Goal: Navigation & Orientation: Find specific page/section

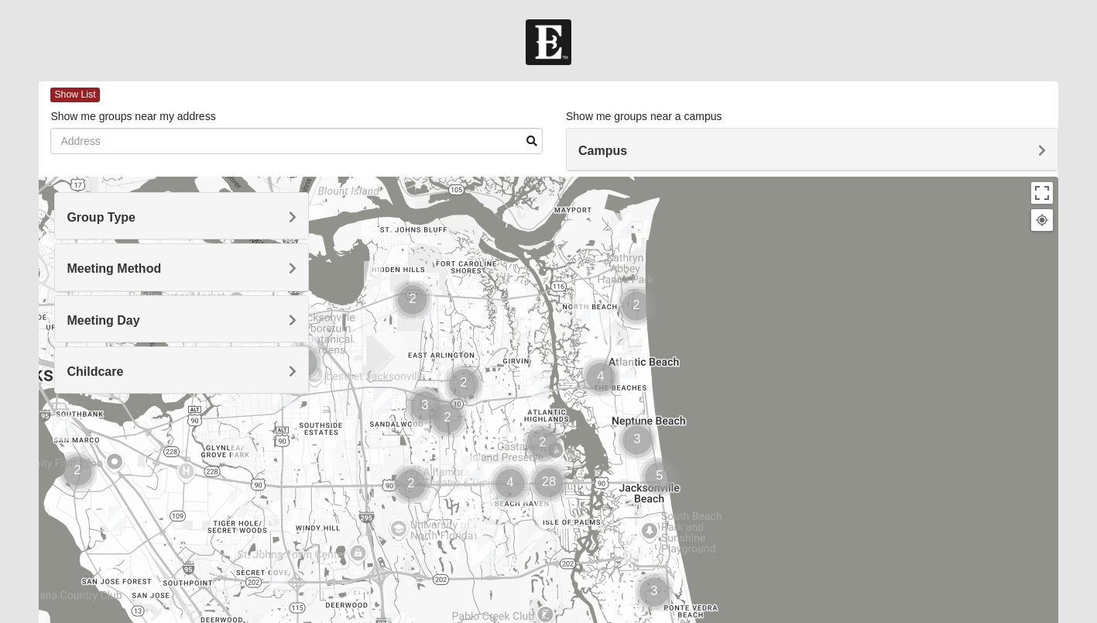
click at [286, 218] on h4 "Group Type" at bounding box center [182, 217] width 230 height 15
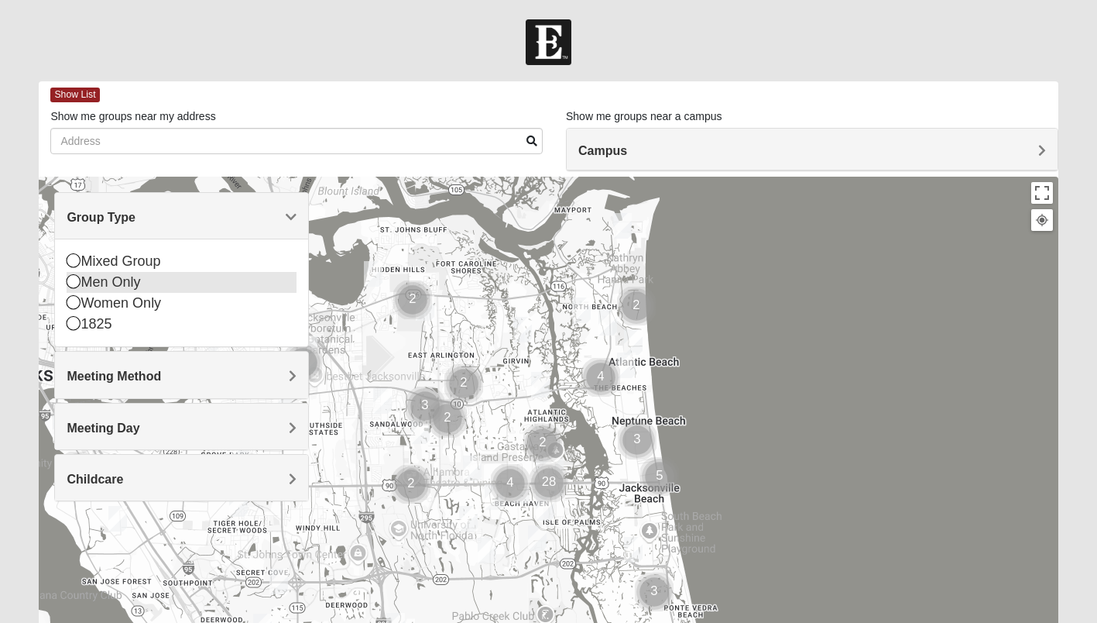
click at [73, 281] on icon at bounding box center [74, 281] width 14 height 14
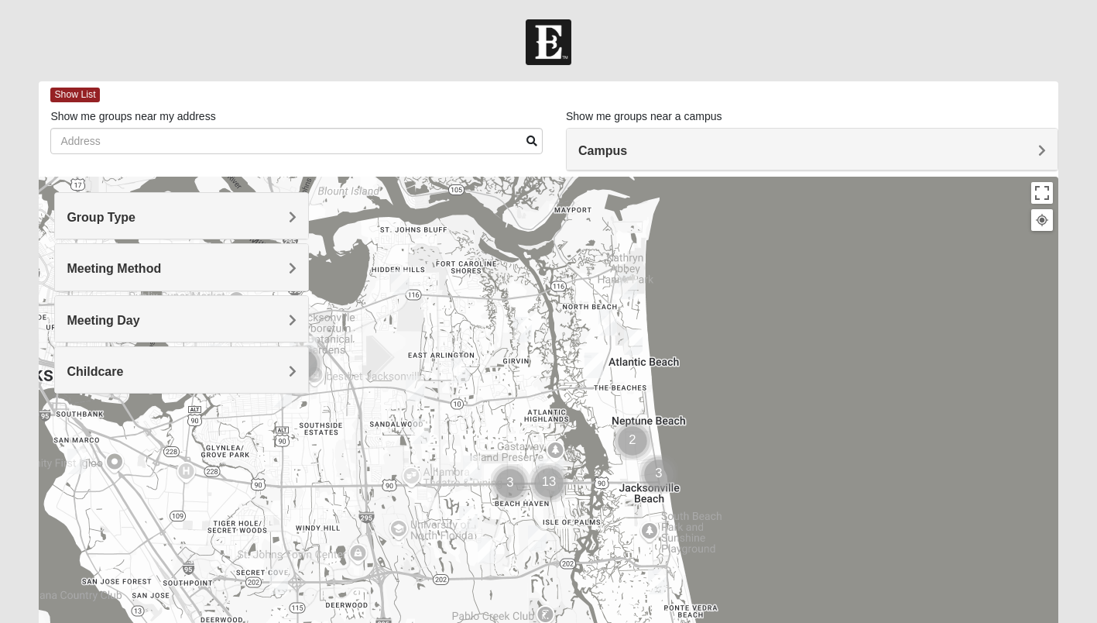
click at [287, 266] on h4 "Meeting Method" at bounding box center [182, 268] width 230 height 15
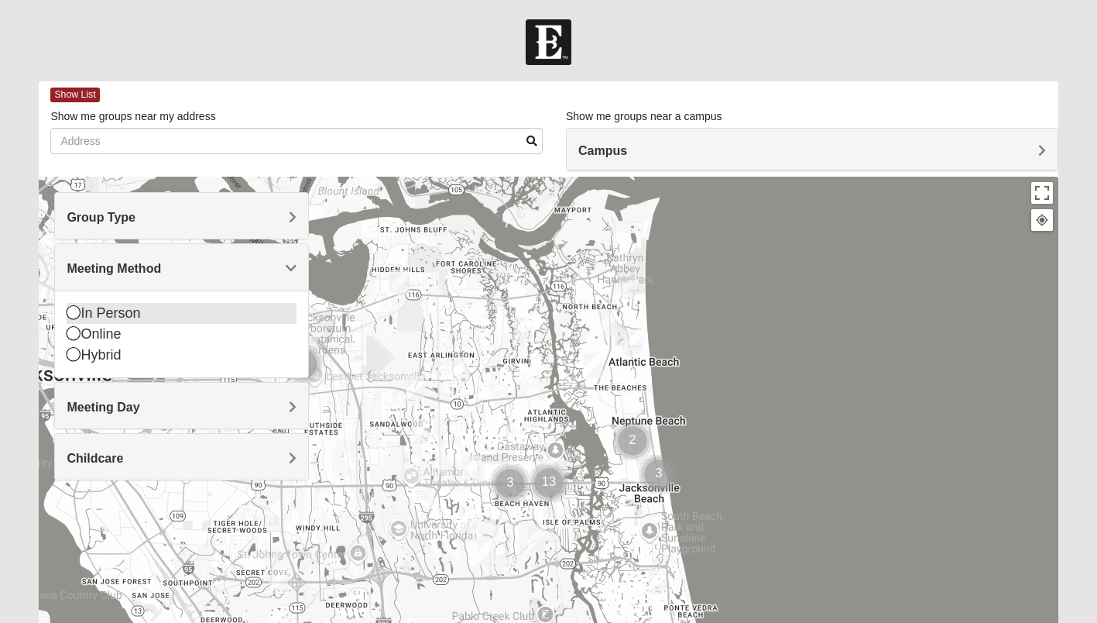
click at [74, 312] on icon at bounding box center [74, 312] width 14 height 14
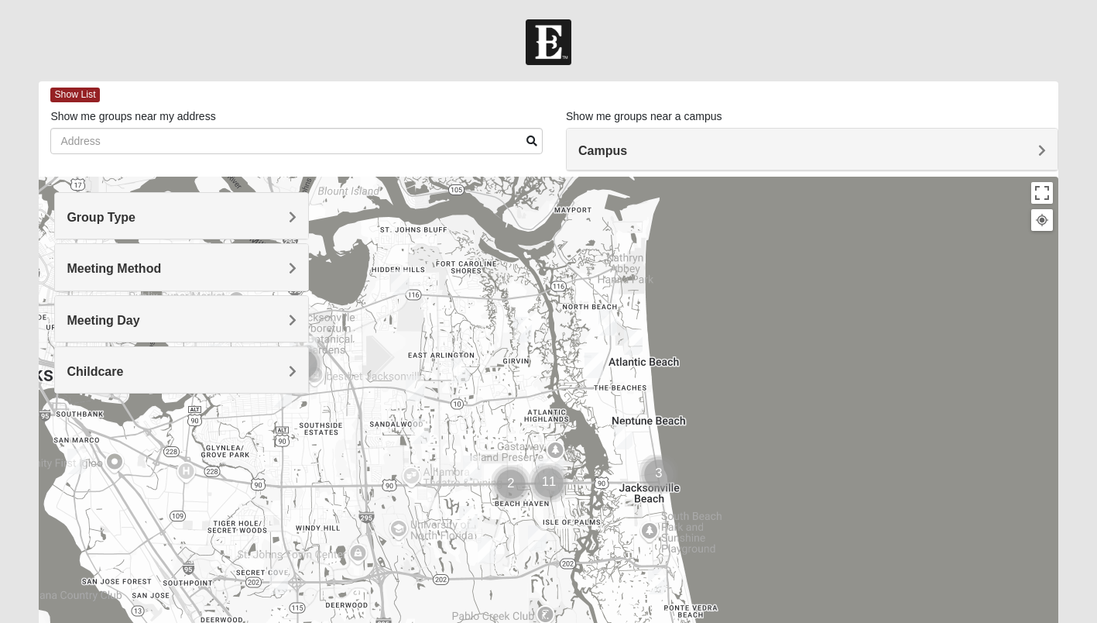
click at [285, 319] on h4 "Meeting Day" at bounding box center [182, 320] width 230 height 15
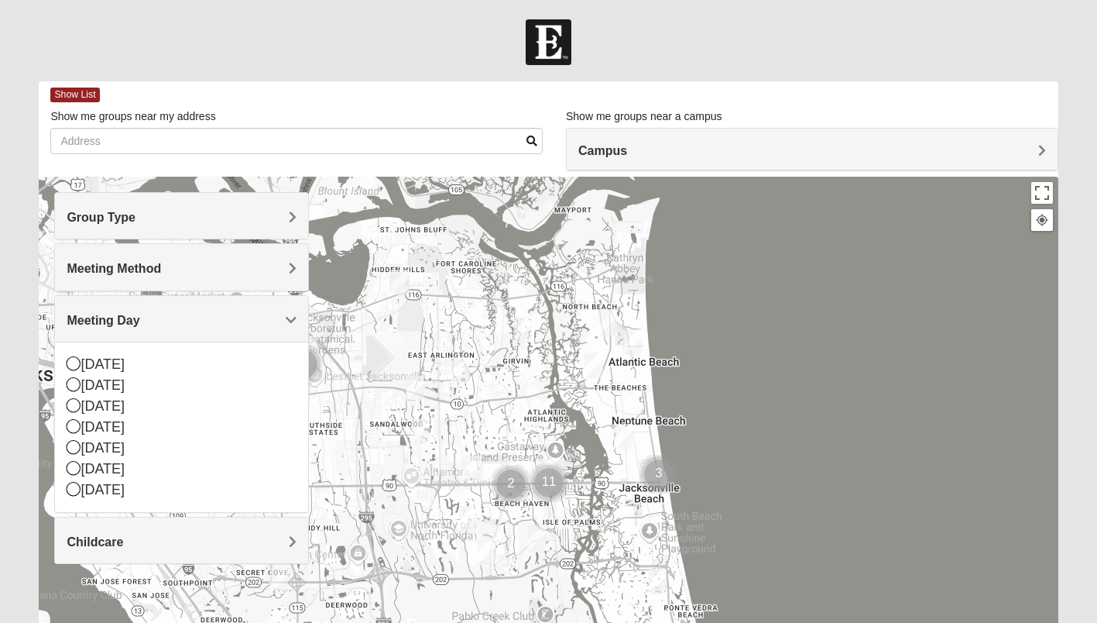
click at [285, 319] on h4 "Meeting Day" at bounding box center [182, 320] width 230 height 15
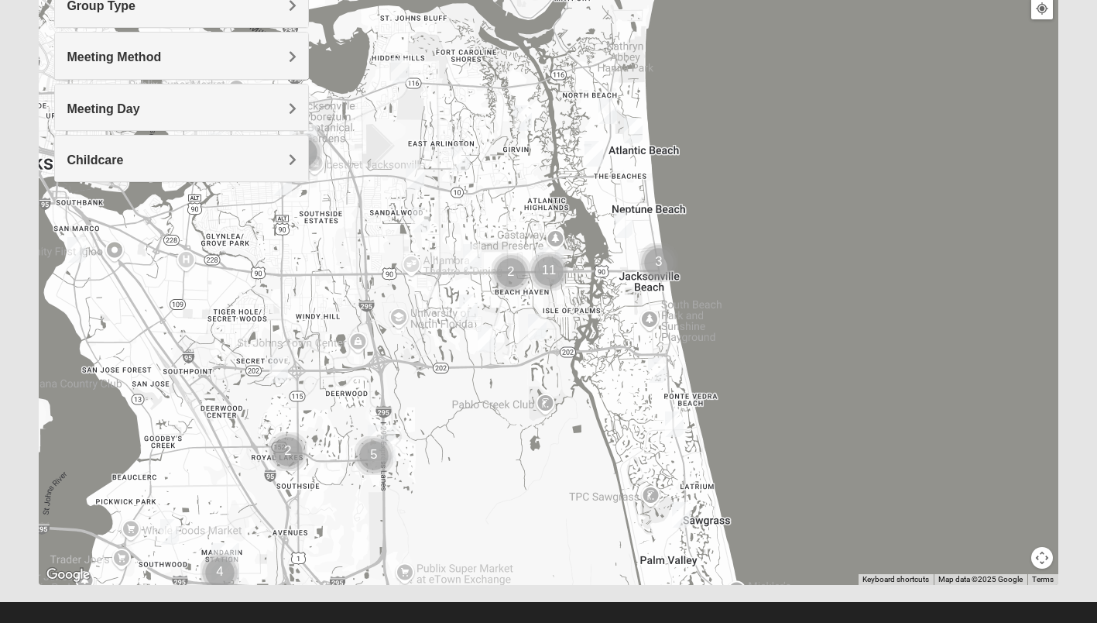
scroll to position [224, 0]
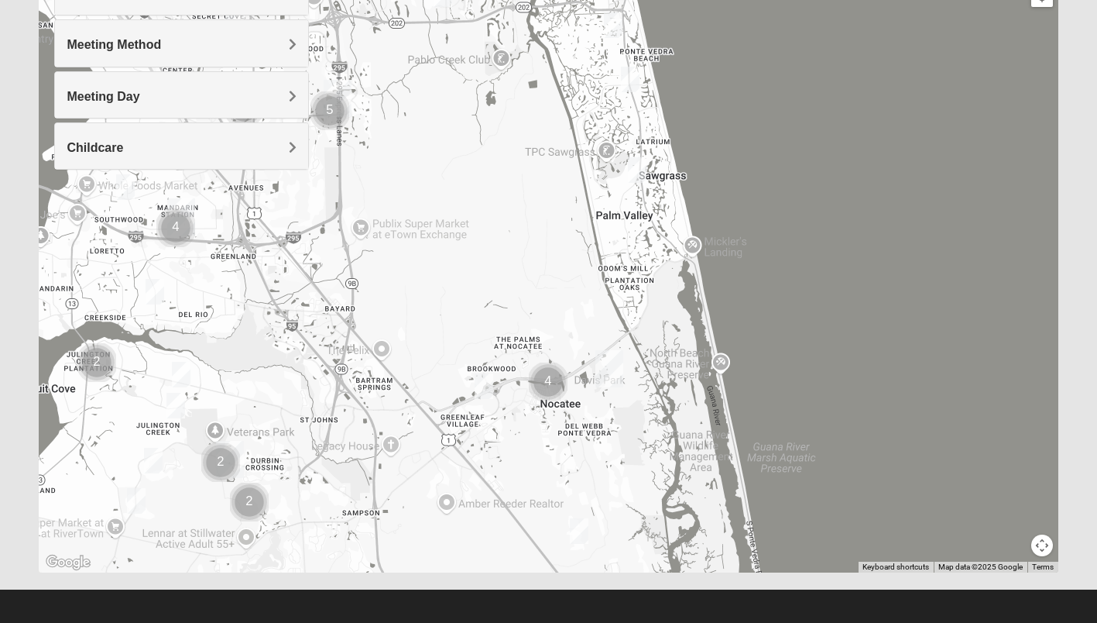
drag, startPoint x: 561, startPoint y: 478, endPoint x: 516, endPoint y: 142, distance: 338.9
click at [516, 142] on div at bounding box center [548, 262] width 1019 height 619
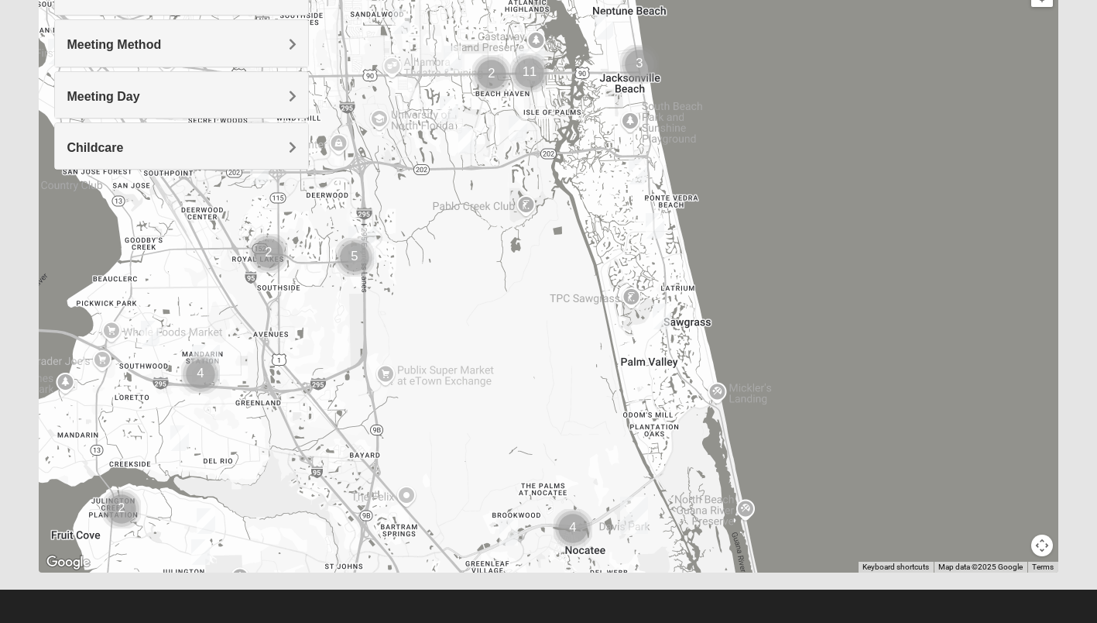
drag, startPoint x: 382, startPoint y: 195, endPoint x: 407, endPoint y: 352, distance: 158.4
click at [407, 352] on div at bounding box center [548, 262] width 1019 height 619
click at [352, 256] on img "Cluster of 5 groups" at bounding box center [354, 257] width 51 height 51
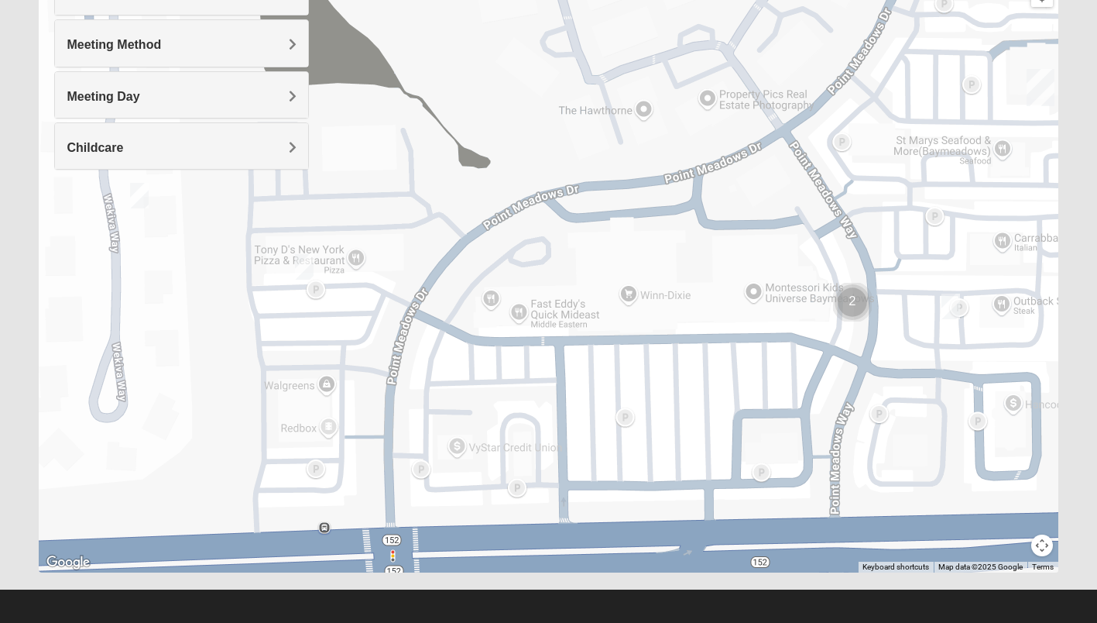
click at [952, 302] on img "On Campus Mens Ferguson 32256" at bounding box center [950, 306] width 31 height 38
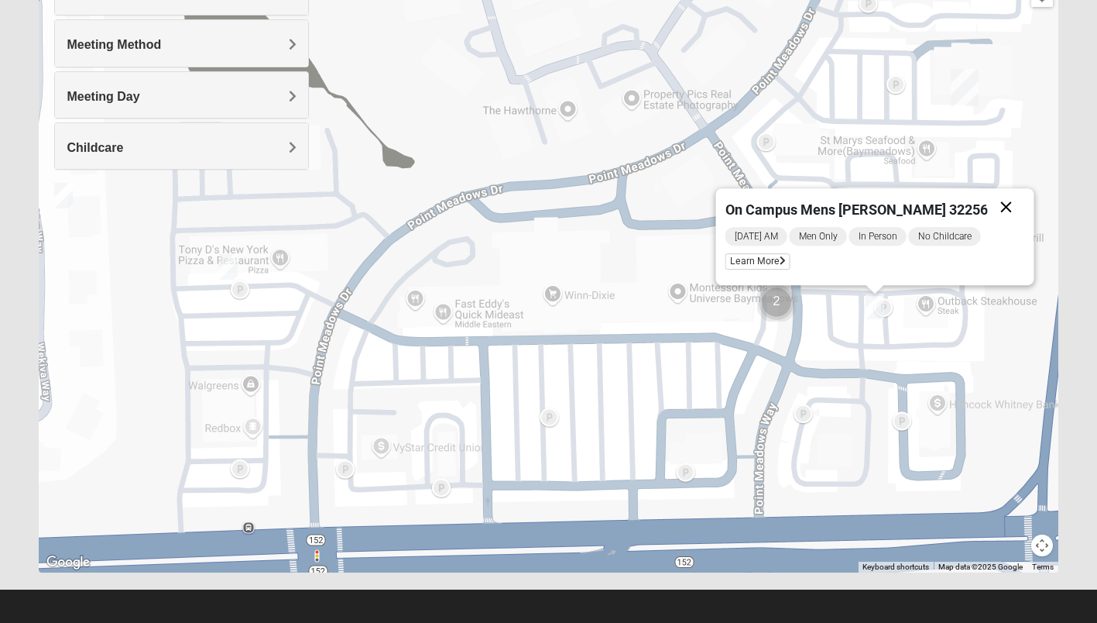
click at [988, 204] on button "Close" at bounding box center [1006, 206] width 37 height 37
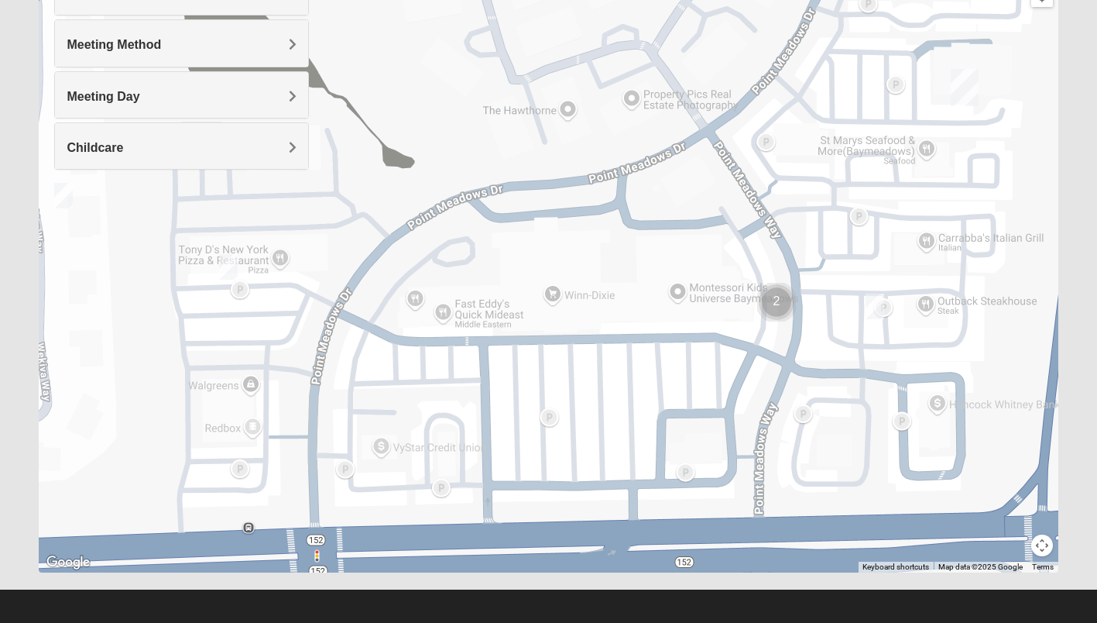
click at [771, 303] on img "Cluster of 2 groups" at bounding box center [776, 301] width 51 height 51
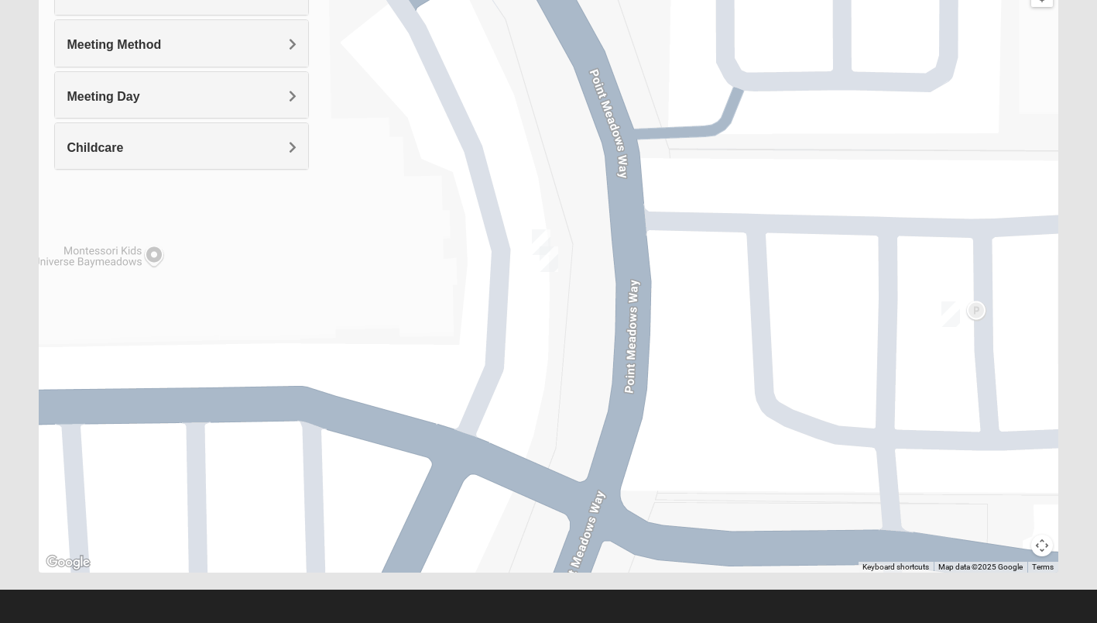
click at [551, 259] on img "Mens Barnes 32246" at bounding box center [548, 259] width 31 height 38
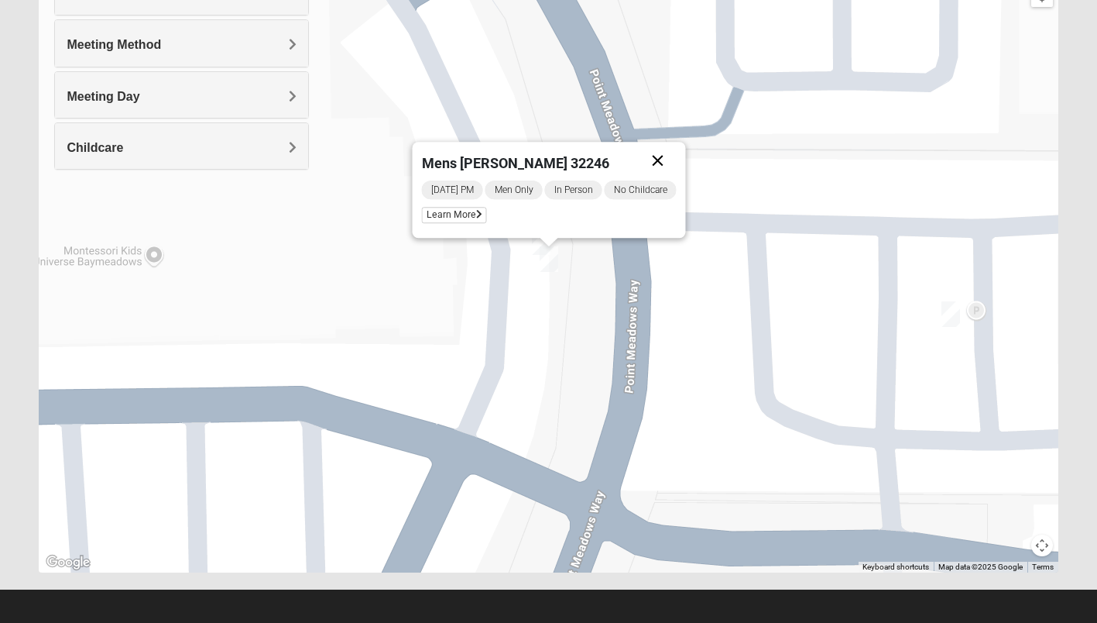
click at [657, 156] on button "Close" at bounding box center [658, 160] width 37 height 37
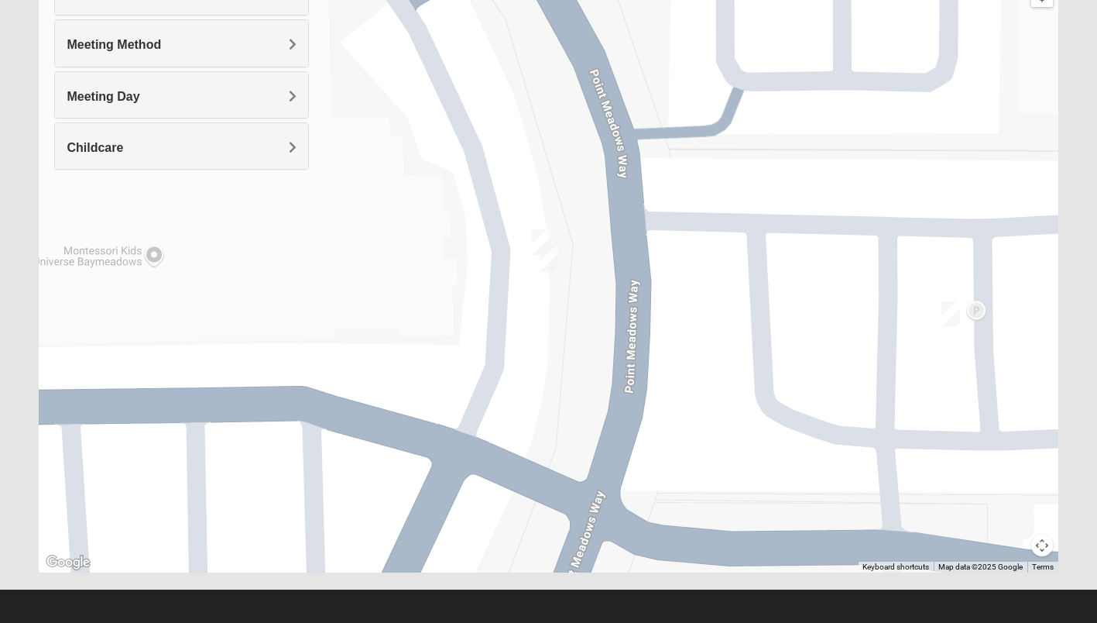
click at [954, 314] on img "On Campus Mens Ferguson 32256" at bounding box center [950, 314] width 31 height 38
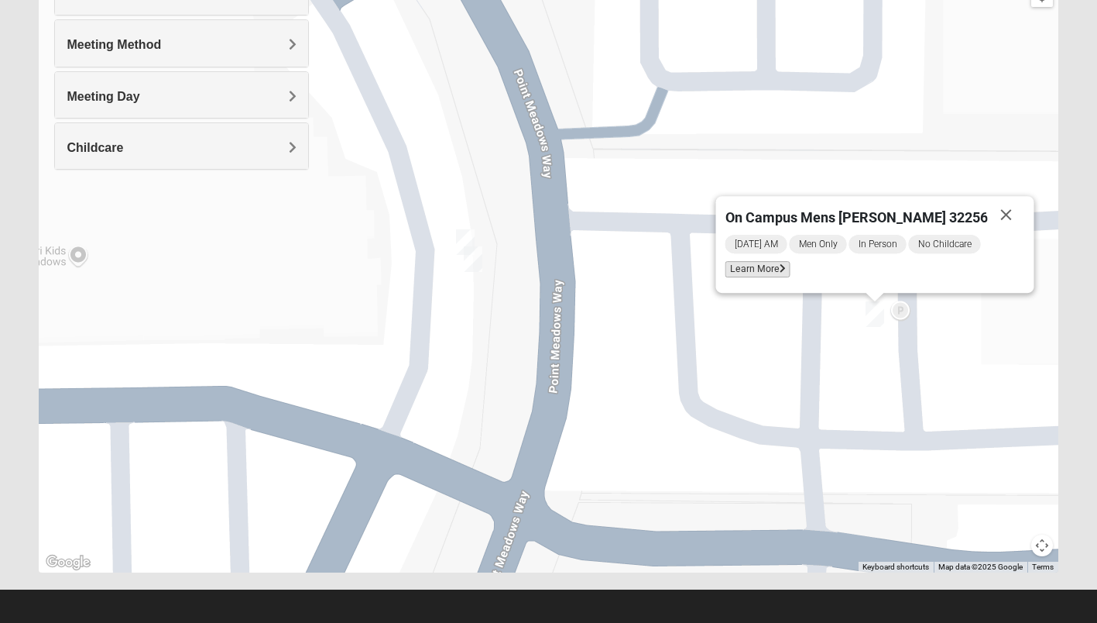
click at [791, 270] on span "Learn More" at bounding box center [757, 269] width 65 height 16
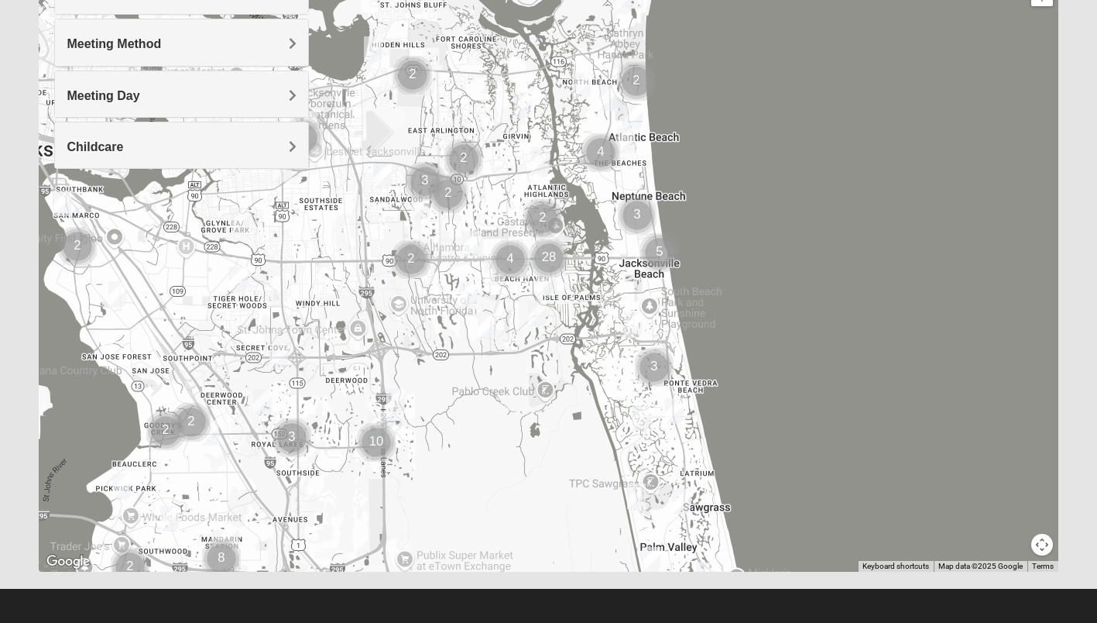
scroll to position [230, 0]
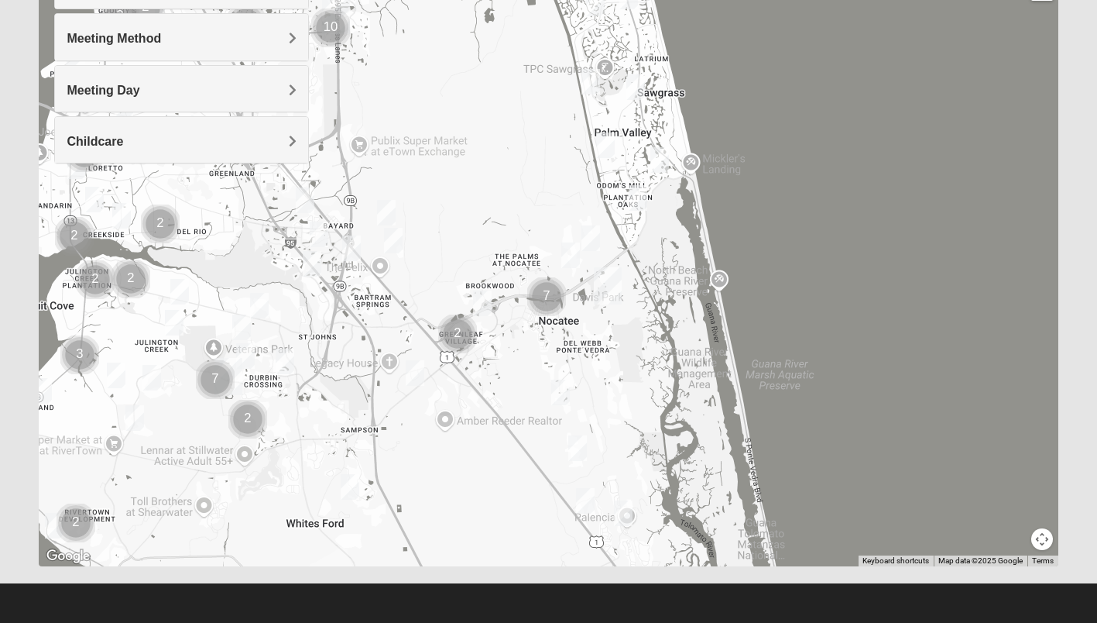
drag, startPoint x: 857, startPoint y: 427, endPoint x: 812, endPoint y: 10, distance: 419.0
click at [812, 10] on div at bounding box center [548, 256] width 1019 height 619
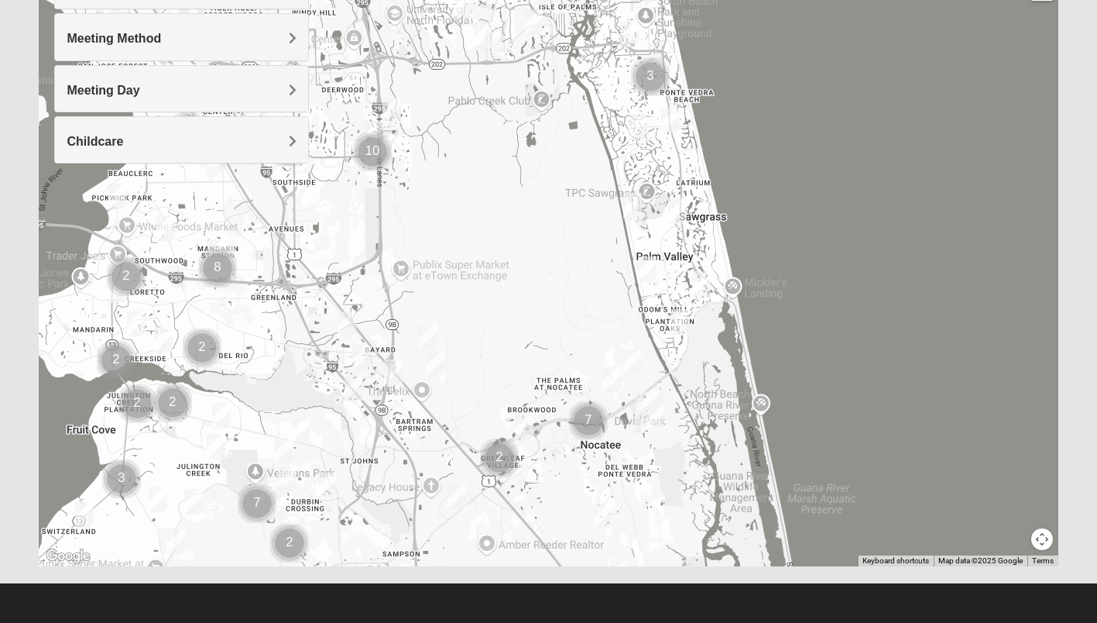
drag, startPoint x: 454, startPoint y: 142, endPoint x: 497, endPoint y: 269, distance: 133.9
click at [497, 269] on div at bounding box center [548, 256] width 1019 height 619
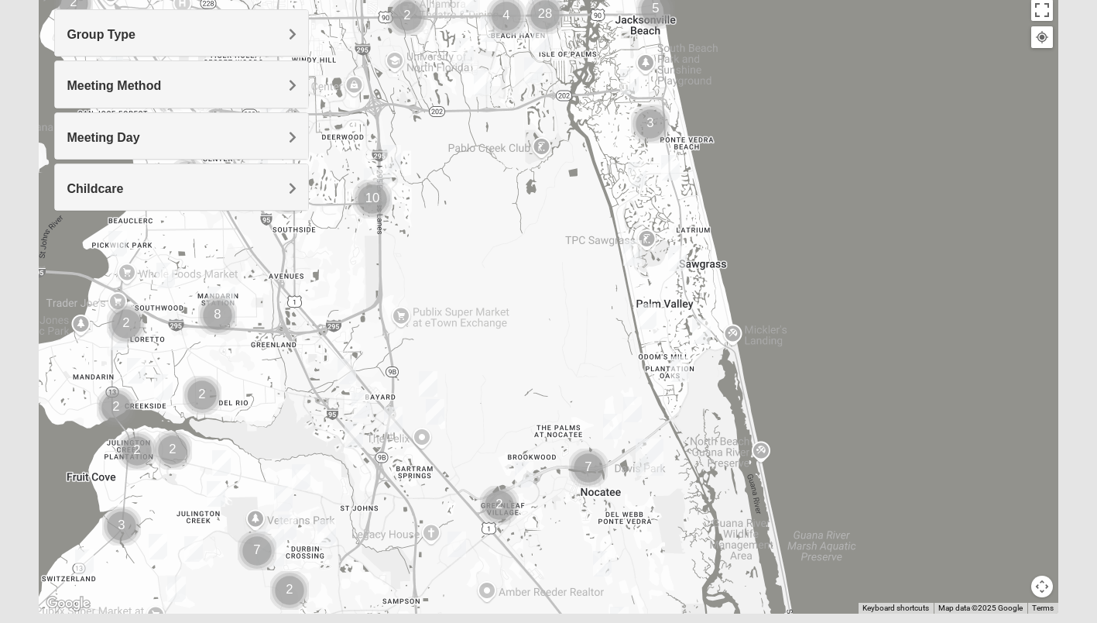
scroll to position [177, 0]
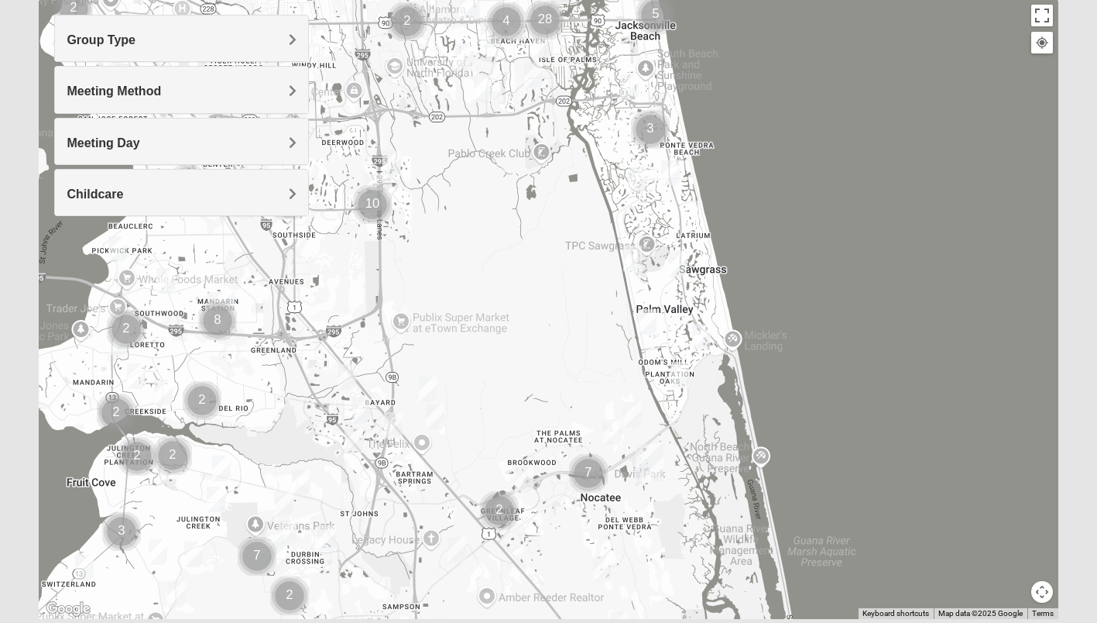
click at [135, 44] on span "Group Type" at bounding box center [101, 39] width 69 height 13
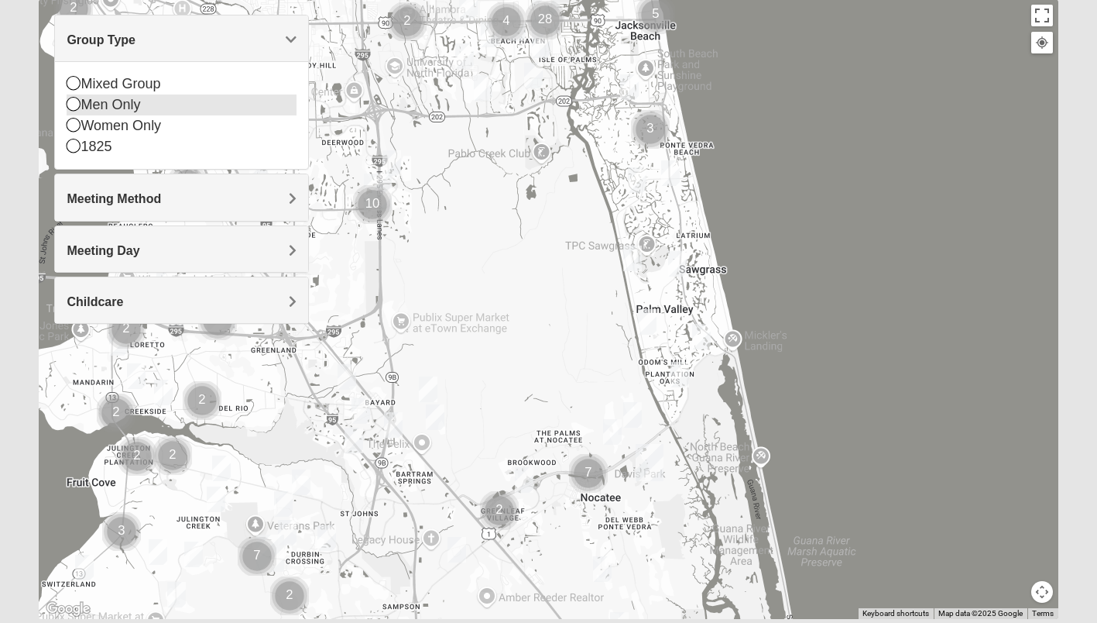
click at [70, 107] on icon at bounding box center [74, 104] width 14 height 14
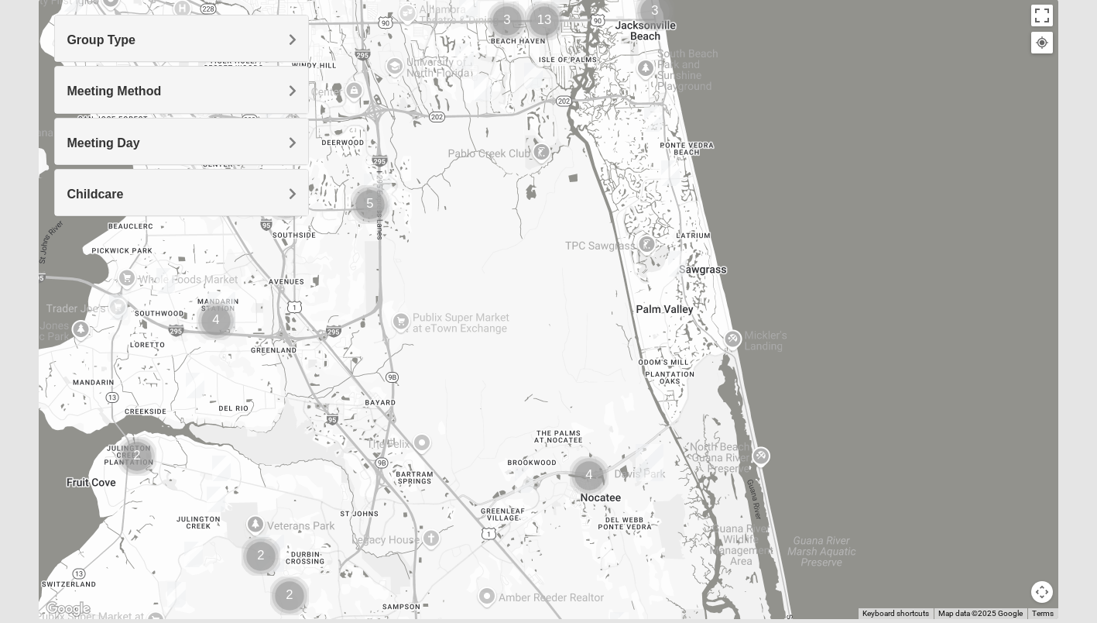
click at [202, 144] on h4 "Meeting Day" at bounding box center [182, 142] width 230 height 15
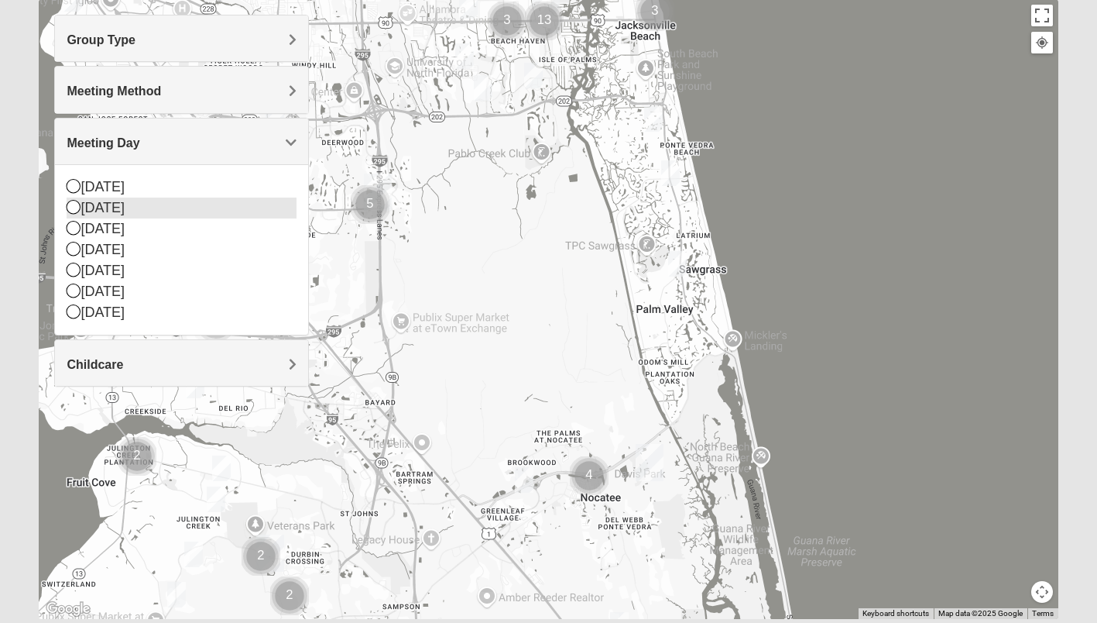
click at [74, 205] on icon at bounding box center [74, 207] width 14 height 14
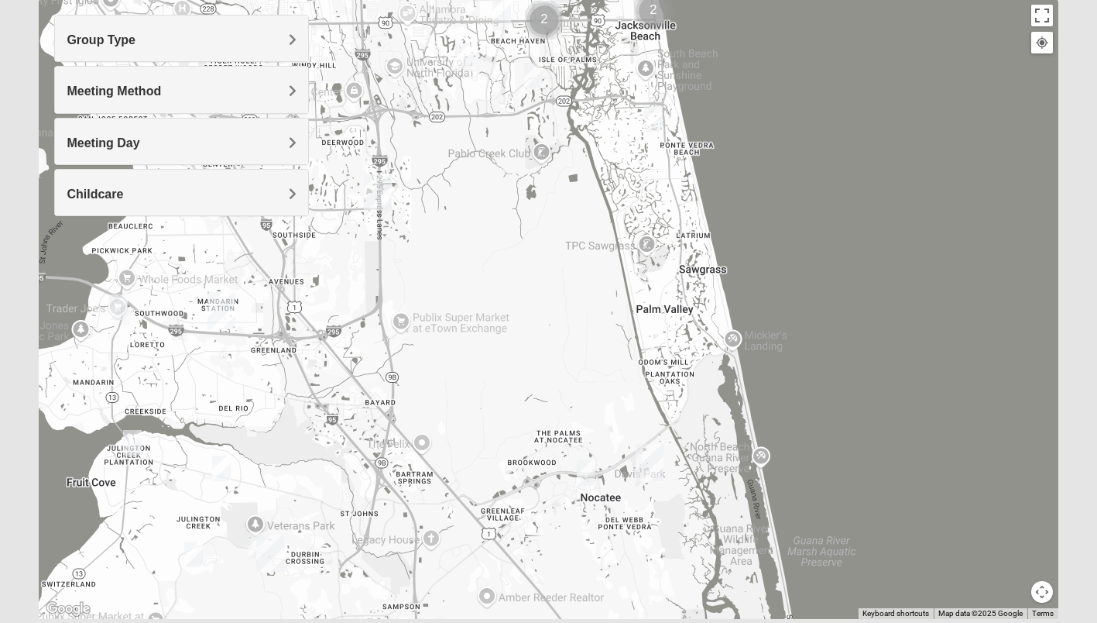
click at [585, 469] on img "Mens Barry 32081" at bounding box center [586, 473] width 31 height 38
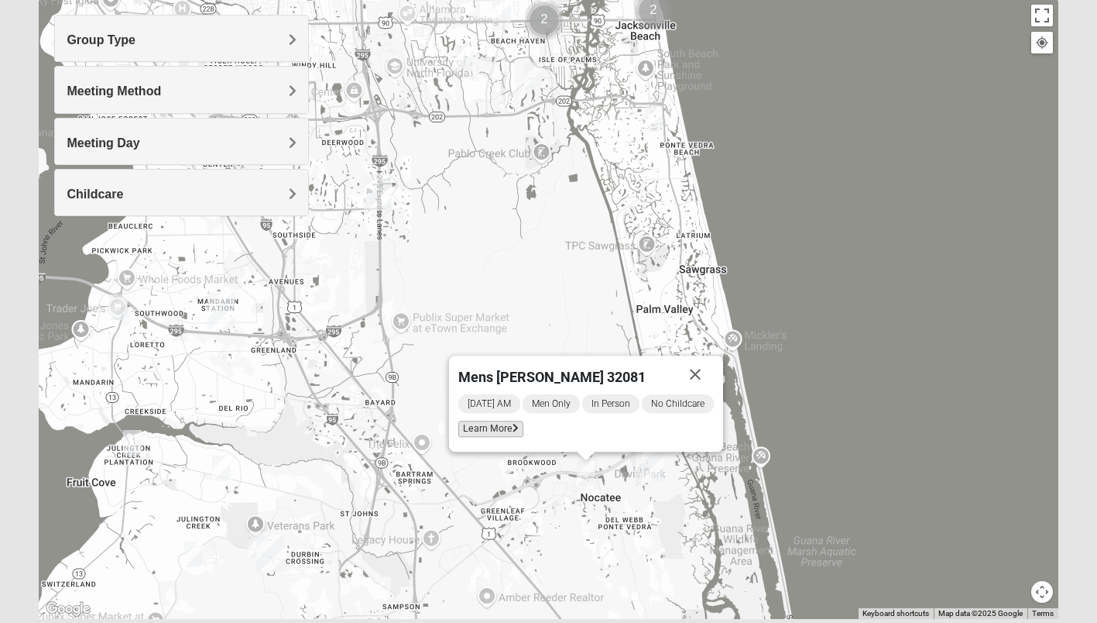
click at [506, 424] on span "Learn More" at bounding box center [490, 428] width 65 height 16
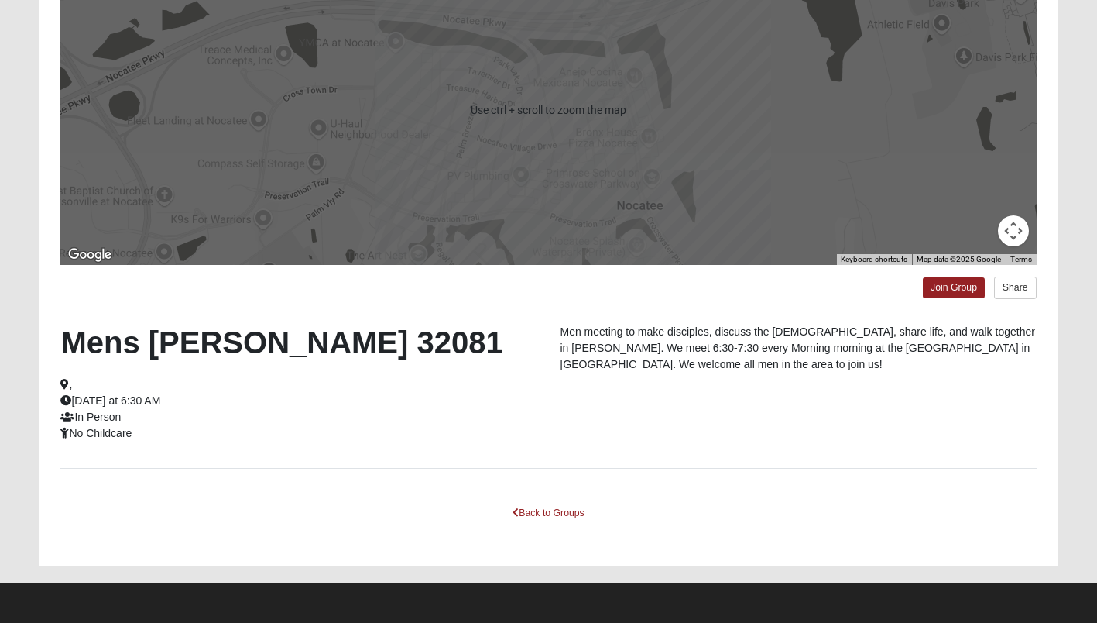
scroll to position [0, 0]
